Goal: Task Accomplishment & Management: Manage account settings

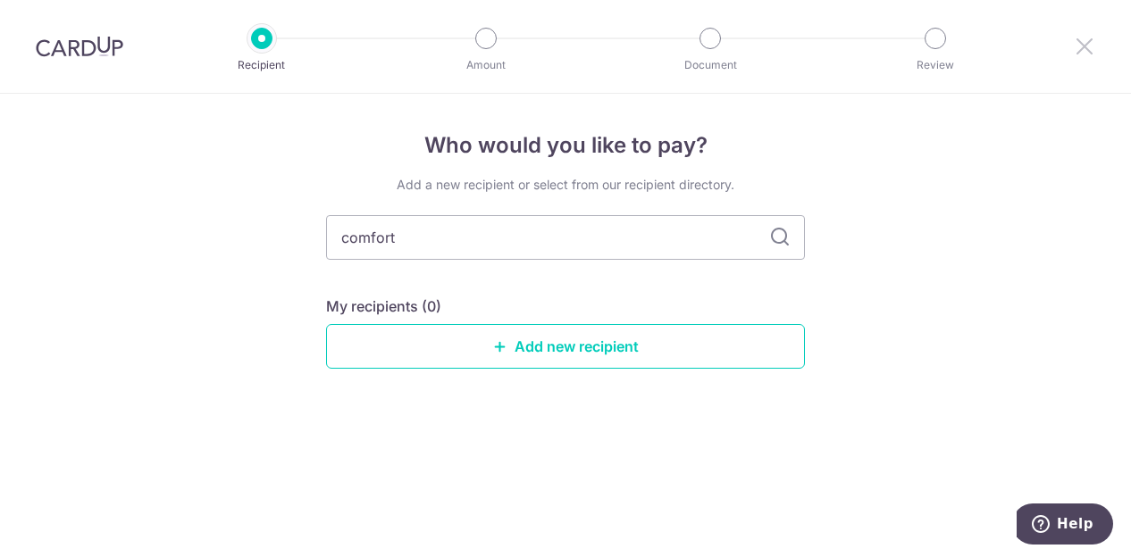
click at [1083, 47] on icon at bounding box center [1084, 46] width 21 height 22
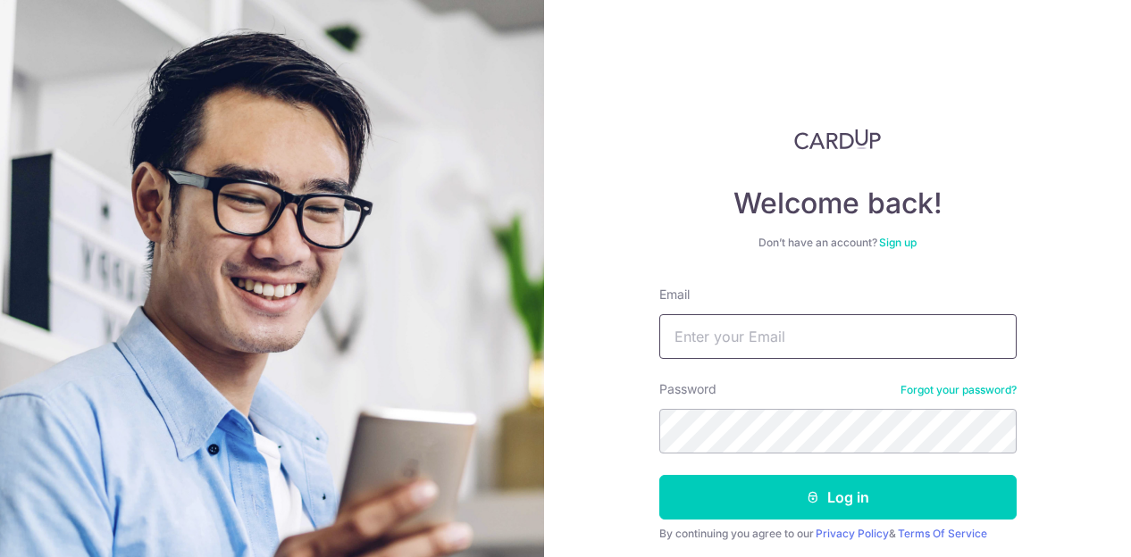
click at [926, 331] on input "Email" at bounding box center [837, 336] width 357 height 45
type input "remy.klammers@gmail.com"
